Goal: Task Accomplishment & Management: Use online tool/utility

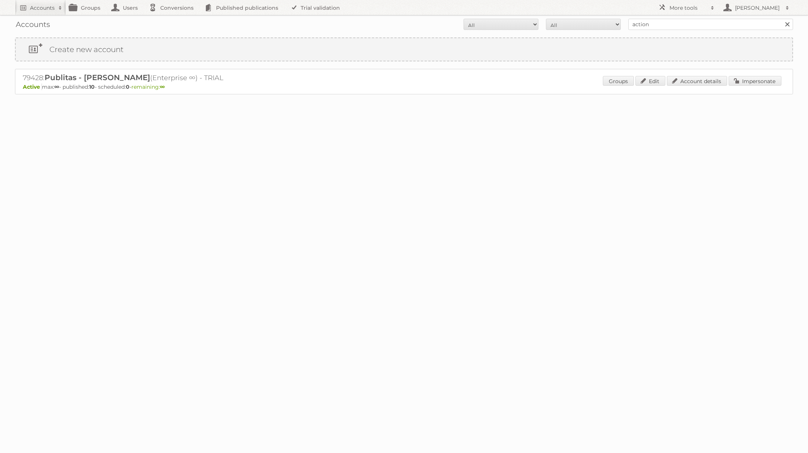
type input "Action Service & Distributie B.V."
click at [782, 19] on input "Search" at bounding box center [787, 24] width 11 height 11
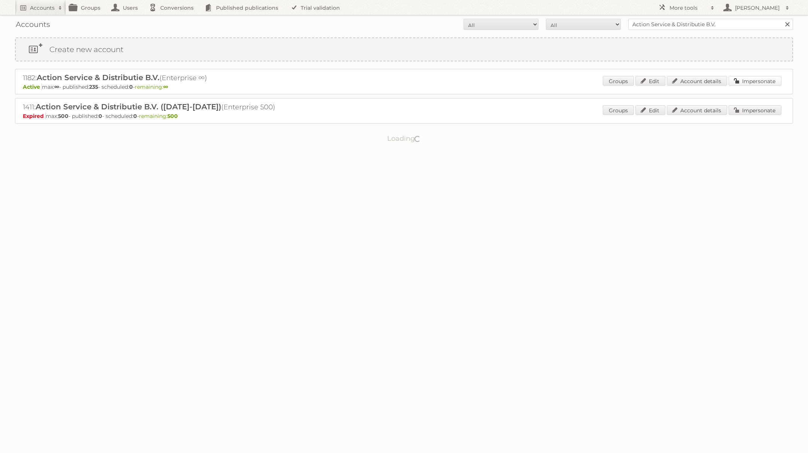
click at [751, 79] on link "Impersonate" at bounding box center [755, 81] width 53 height 10
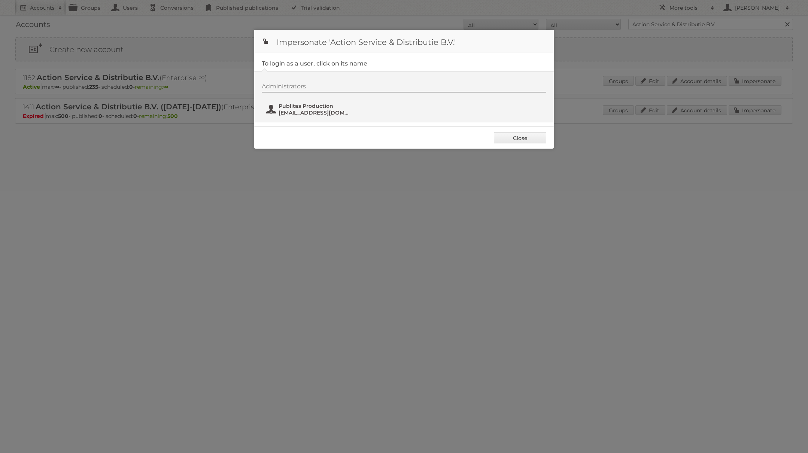
click at [322, 113] on span "[EMAIL_ADDRESS][DOMAIN_NAME]" at bounding box center [315, 112] width 73 height 7
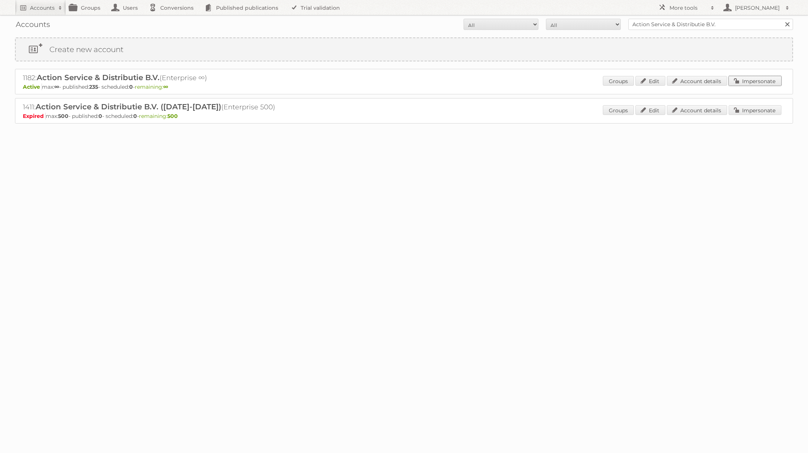
click at [734, 81] on link "Impersonate" at bounding box center [755, 81] width 53 height 10
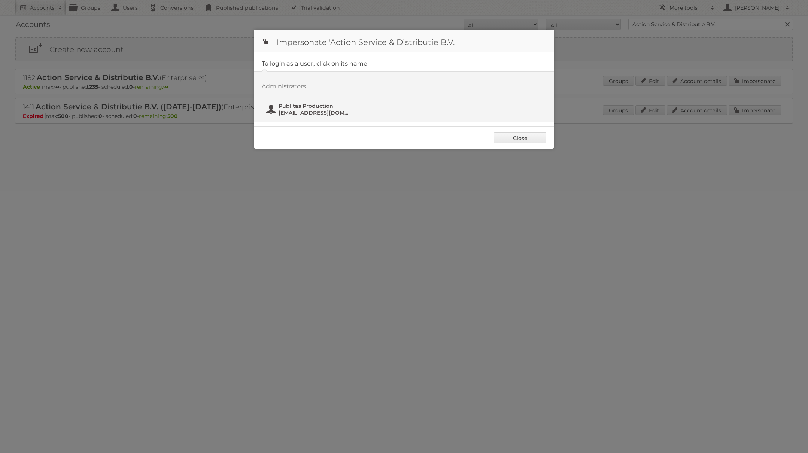
click at [320, 103] on span "Publitas Production" at bounding box center [315, 106] width 73 height 7
